Goal: Check status: Check status

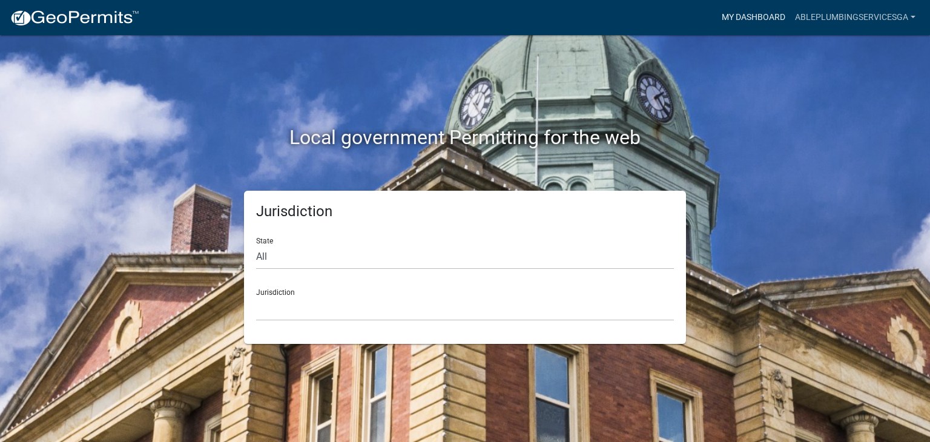
click at [740, 13] on link "My Dashboard" at bounding box center [753, 17] width 73 height 23
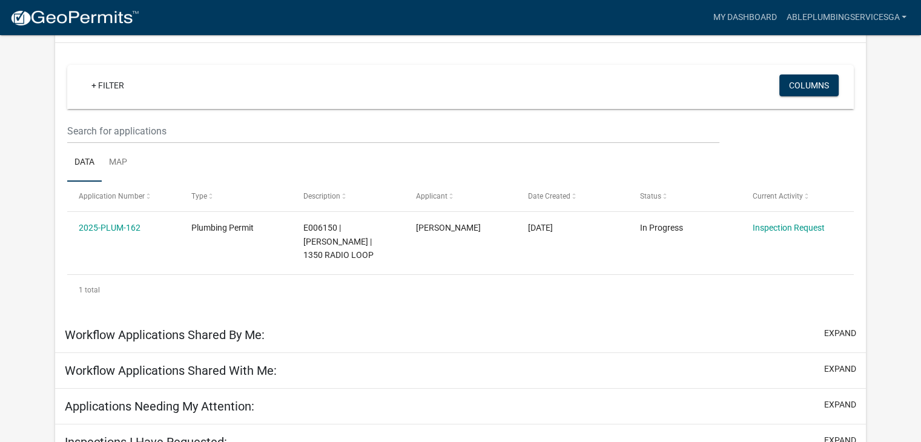
scroll to position [121, 0]
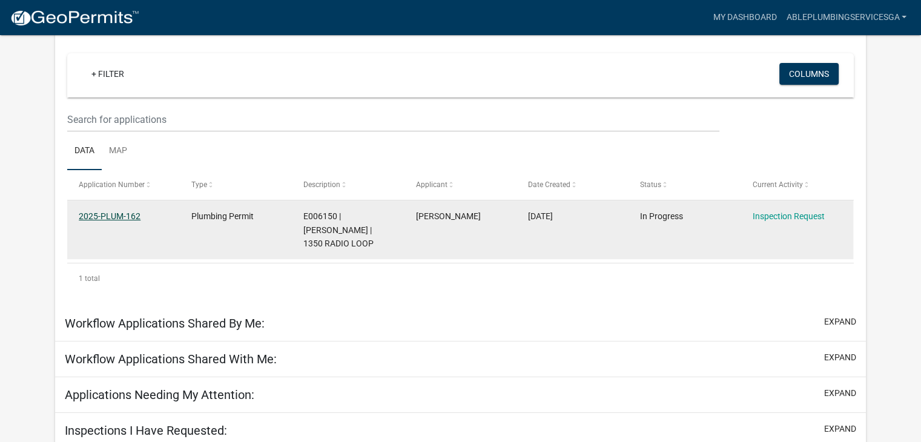
click at [105, 219] on link "2025-PLUM-162" at bounding box center [110, 216] width 62 height 10
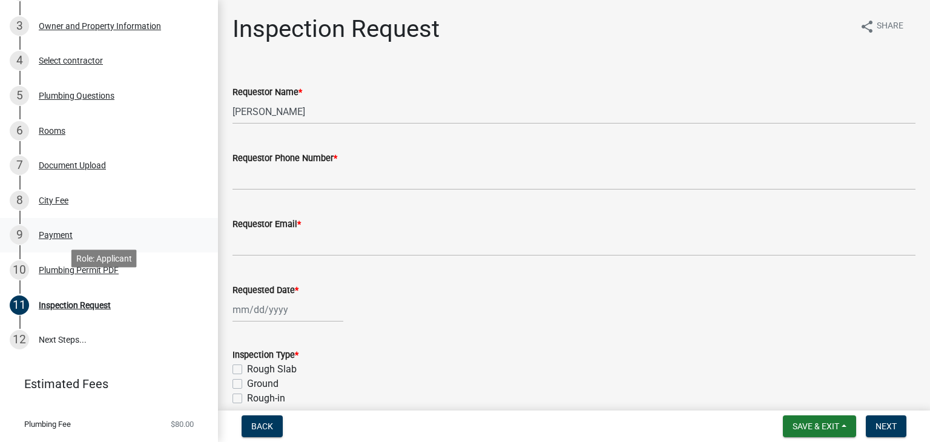
scroll to position [269, 0]
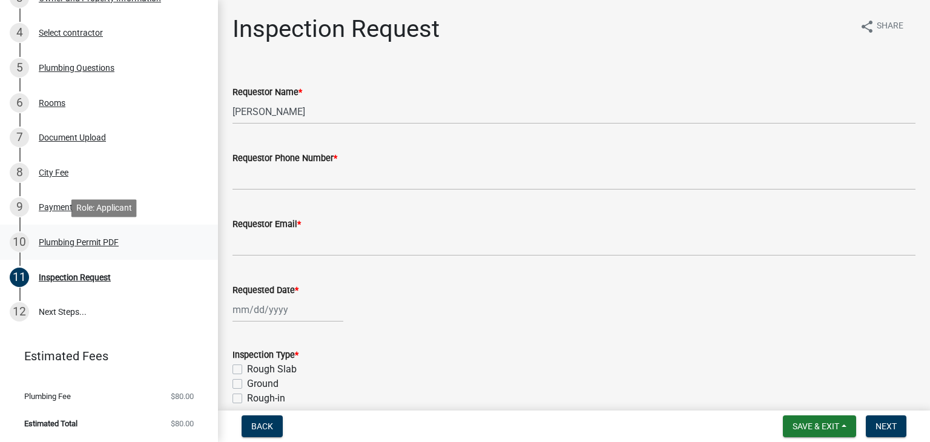
click at [68, 245] on div "Plumbing Permit PDF" at bounding box center [79, 242] width 80 height 8
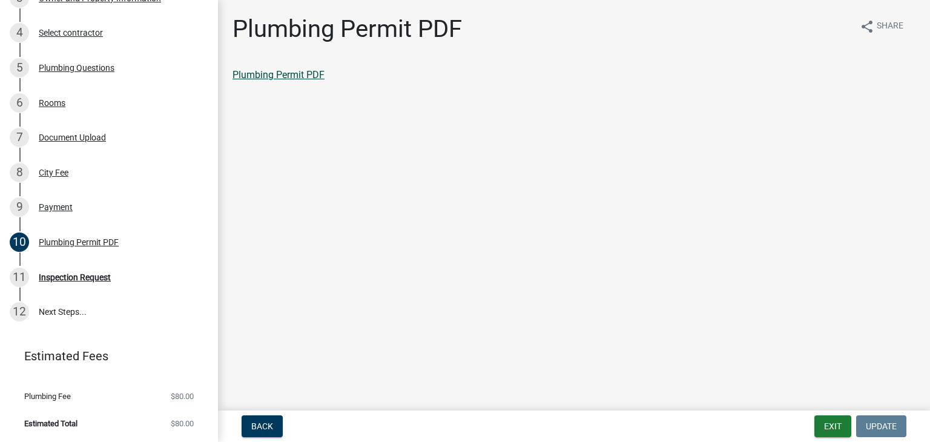
click at [305, 76] on link "Plumbing Permit PDF" at bounding box center [278, 75] width 92 height 12
click at [77, 283] on div "11 Inspection Request" at bounding box center [104, 277] width 189 height 19
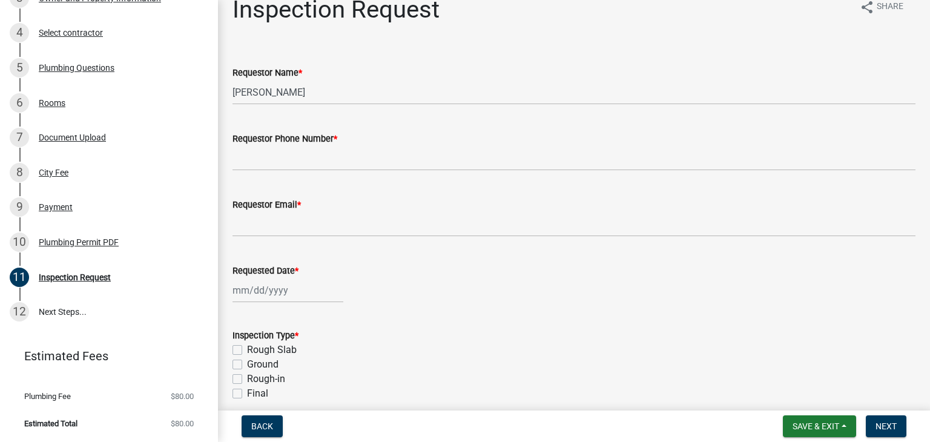
scroll to position [0, 0]
